Goal: Navigation & Orientation: Find specific page/section

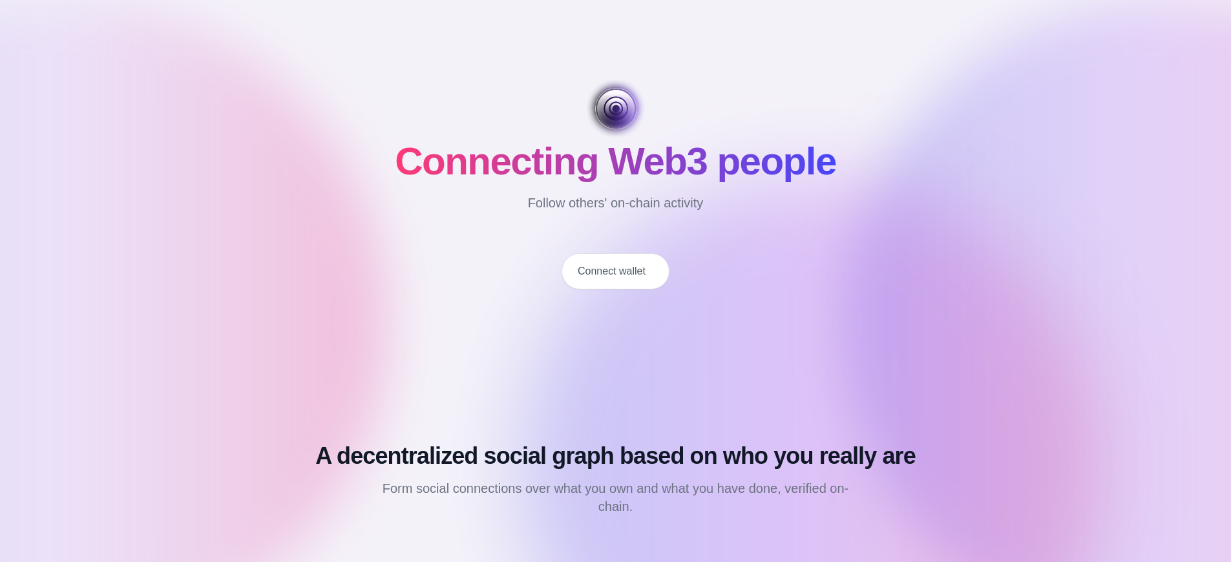
click at [615, 271] on button "Connect wallet" at bounding box center [615, 271] width 108 height 36
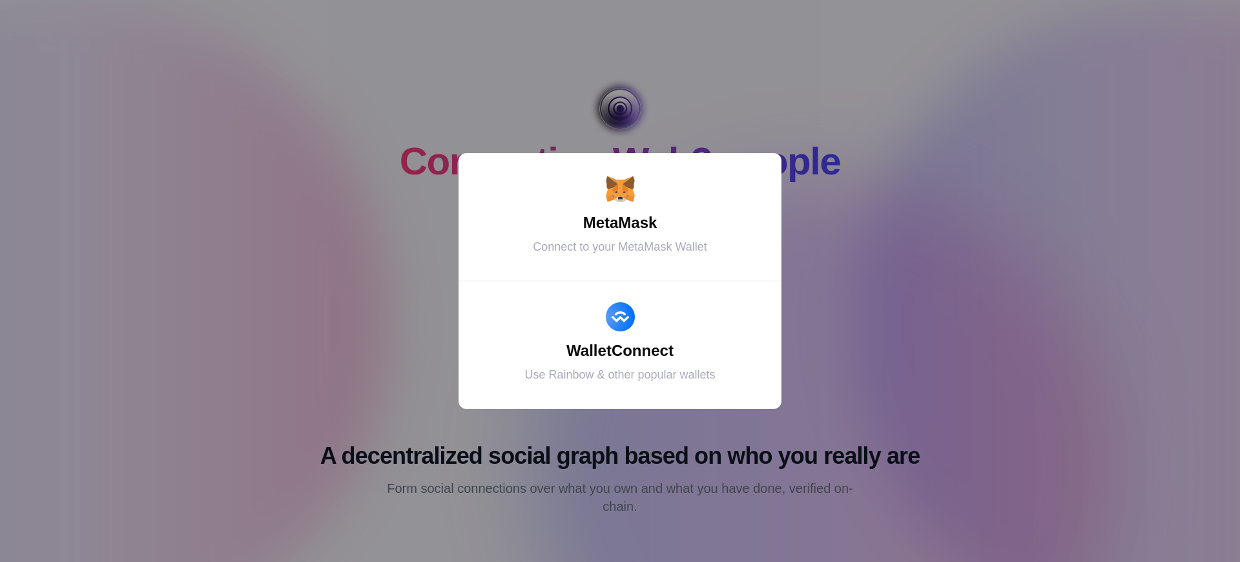
click at [620, 223] on div "MetaMask" at bounding box center [620, 222] width 291 height 23
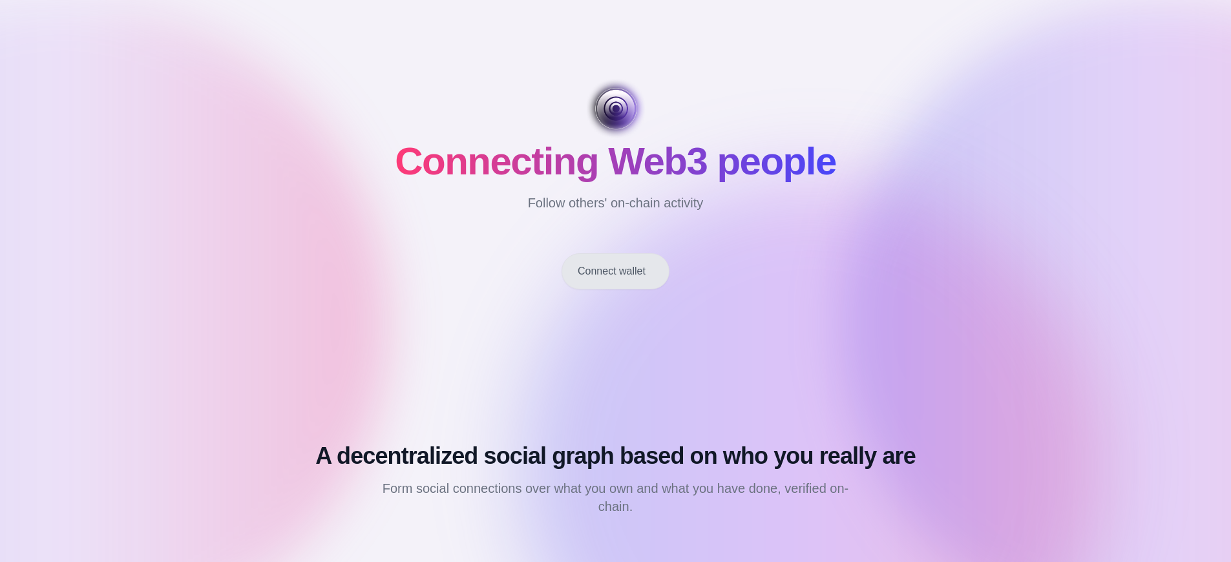
click at [615, 271] on button "Connect wallet" at bounding box center [615, 271] width 108 height 36
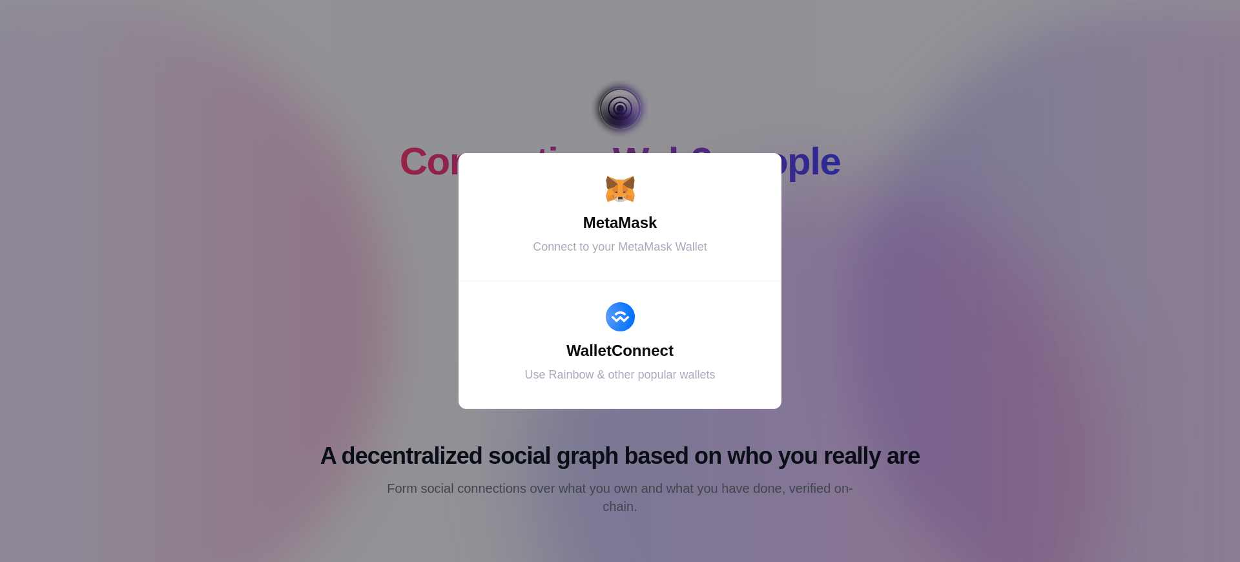
click at [620, 223] on div "MetaMask" at bounding box center [620, 222] width 291 height 23
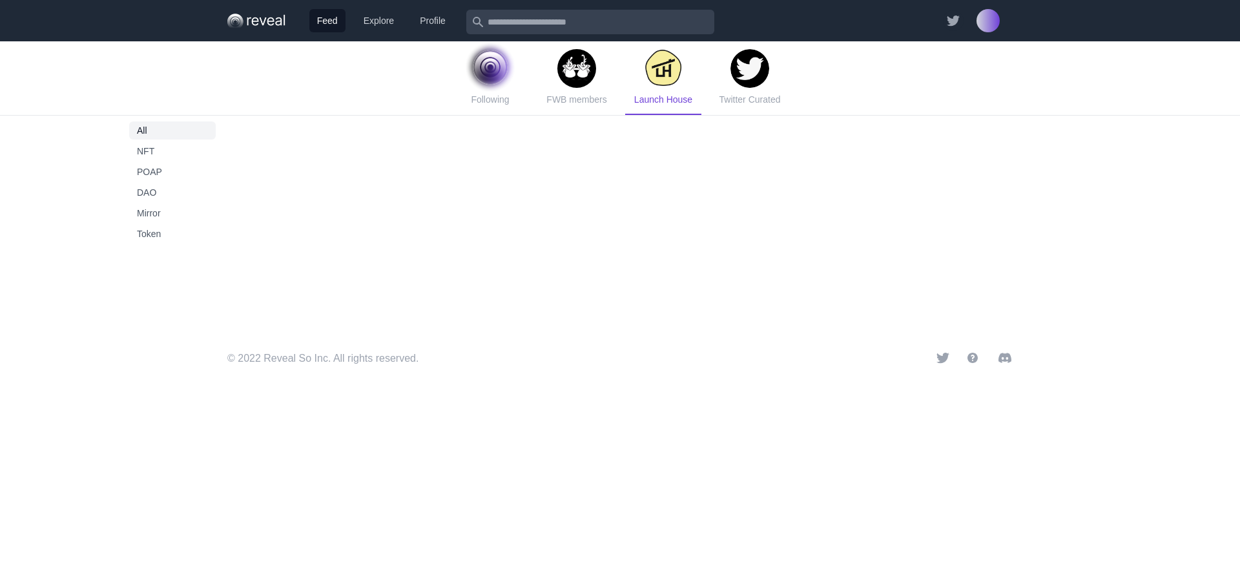
click at [663, 99] on span "Launch House" at bounding box center [663, 99] width 58 height 10
click at [172, 234] on span "Token" at bounding box center [172, 233] width 71 height 13
